Goal: Transaction & Acquisition: Purchase product/service

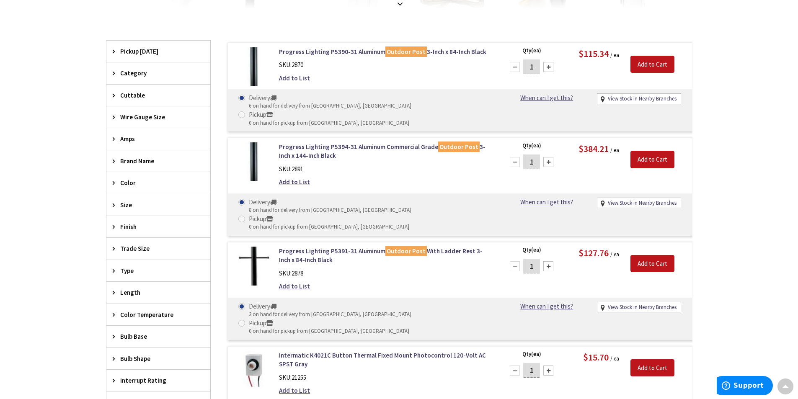
scroll to position [199, 0]
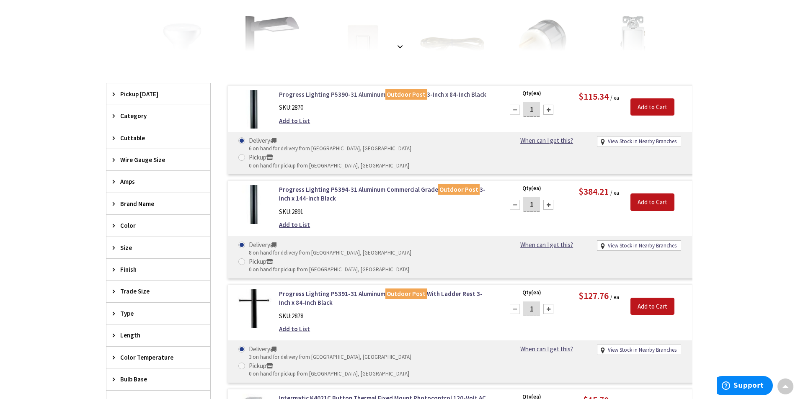
click at [363, 93] on link "Progress Lighting P5390-31 Aluminum Outdoor Post 3-Inch x 84-Inch Black" at bounding box center [385, 94] width 213 height 9
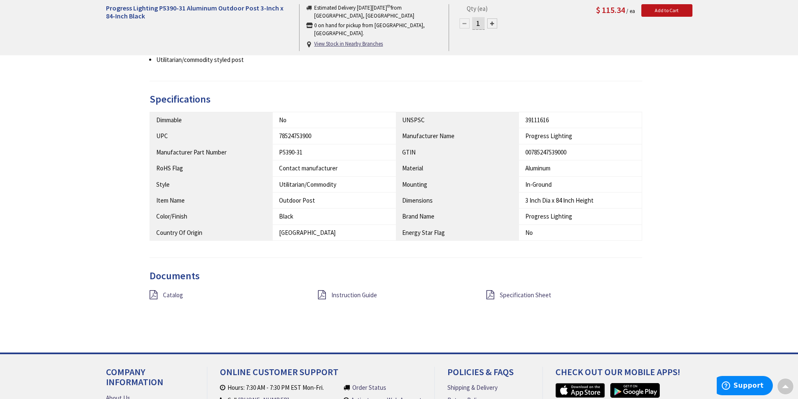
scroll to position [399, 0]
click at [510, 296] on span "Specification Sheet" at bounding box center [526, 295] width 52 height 8
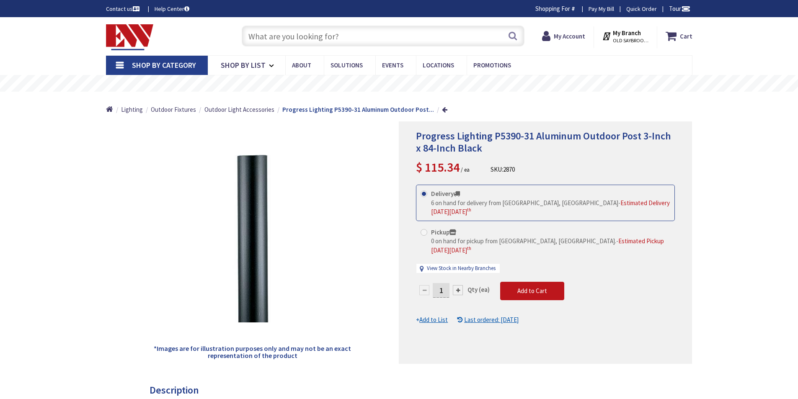
click at [346, 34] on input "text" at bounding box center [383, 36] width 283 height 21
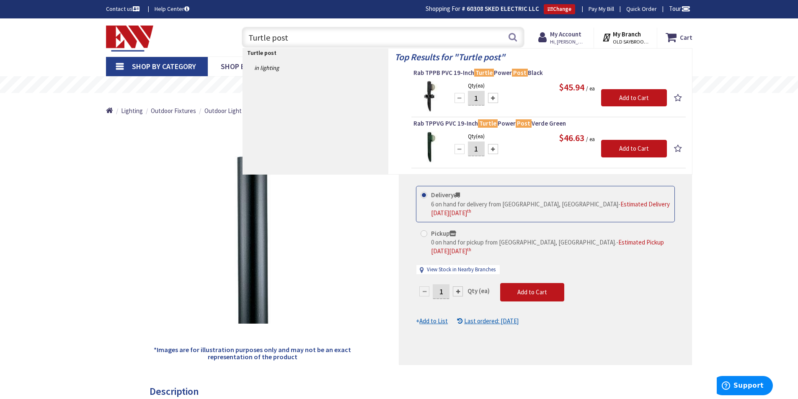
type input "Turtle post"
